Goal: Find specific page/section

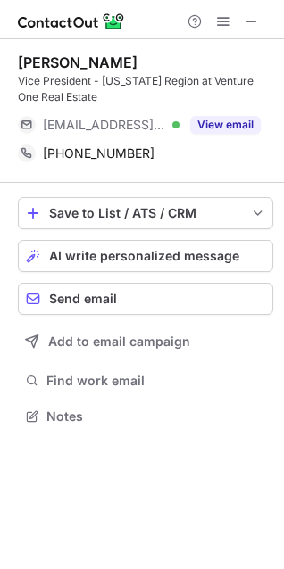
scroll to position [404, 284]
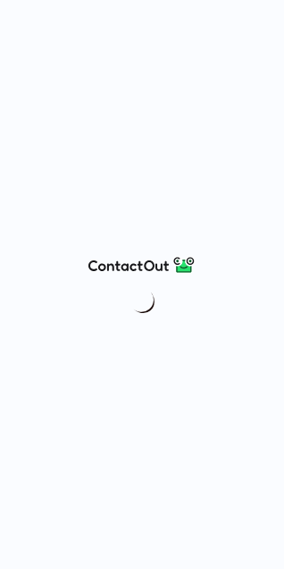
drag, startPoint x: 252, startPoint y: 64, endPoint x: 87, endPoint y: 29, distance: 168.6
click at [87, 29] on div at bounding box center [142, 284] width 284 height 569
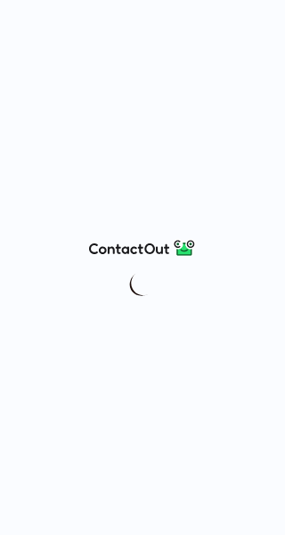
click at [261, 14] on div at bounding box center [142, 267] width 285 height 535
